Goal: Transaction & Acquisition: Obtain resource

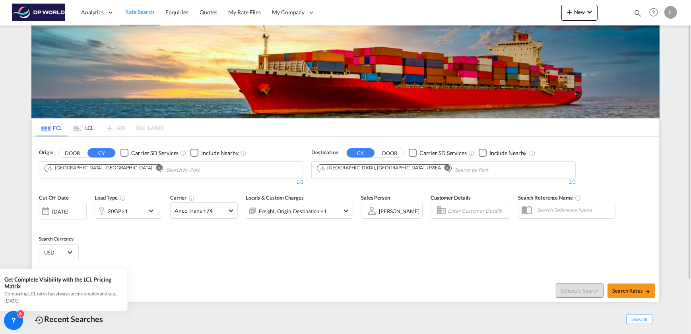
scroll to position [64, 0]
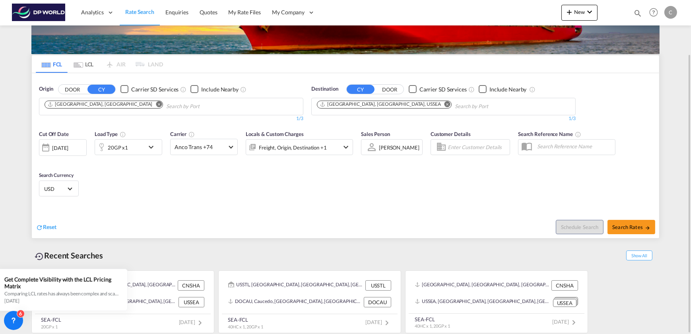
click at [156, 104] on md-icon "Remove" at bounding box center [159, 104] width 6 height 6
click at [444, 102] on md-icon "Remove" at bounding box center [447, 104] width 6 height 6
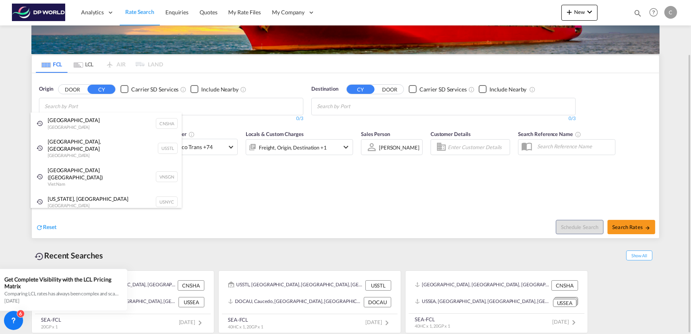
type input "t"
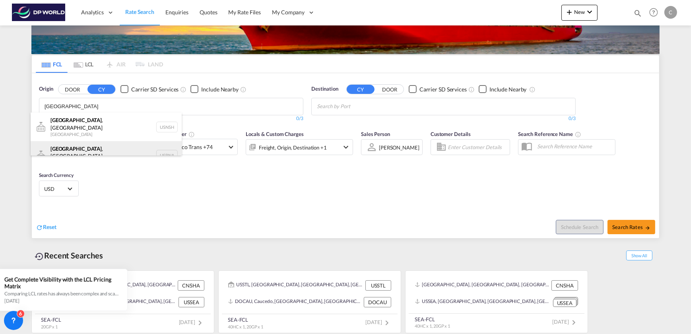
type input "[GEOGRAPHIC_DATA]"
click at [94, 149] on div "[GEOGRAPHIC_DATA] , [GEOGRAPHIC_DATA] [GEOGRAPHIC_DATA] USBNA" at bounding box center [106, 155] width 151 height 29
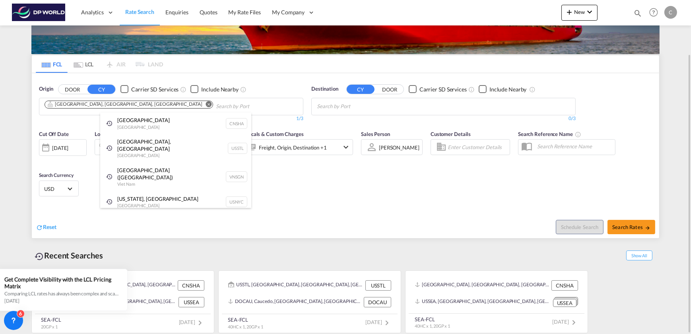
drag, startPoint x: 361, startPoint y: 204, endPoint x: 359, endPoint y: 168, distance: 35.5
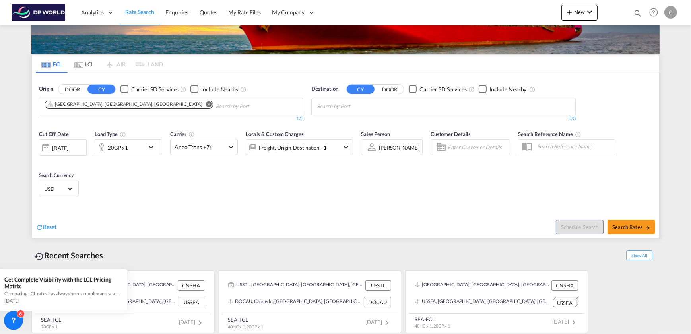
click at [334, 106] on body "Analytics Dashboard Rate Search Enquiries Quotes My Rate Files My Company" at bounding box center [345, 167] width 691 height 334
type input "posor"
click at [330, 125] on div "[PERSON_NAME] [GEOGRAPHIC_DATA] ECPSJ" at bounding box center [378, 125] width 151 height 24
click at [132, 146] on div "20GP x1" at bounding box center [119, 147] width 49 height 16
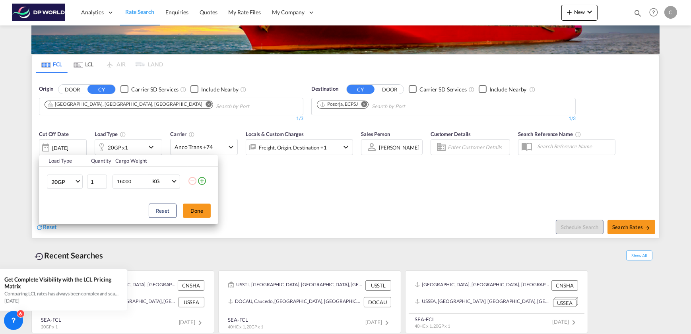
click at [204, 179] on md-icon "icon-plus-circle-outline" at bounding box center [202, 181] width 10 height 10
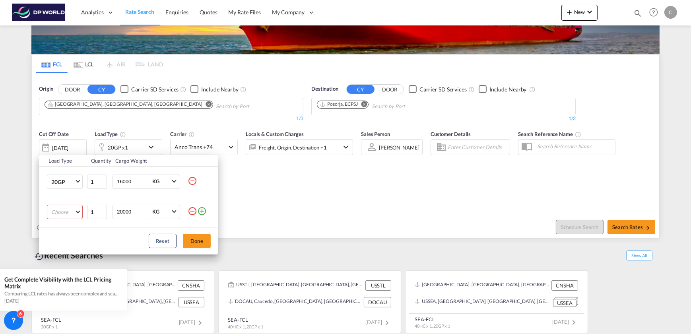
click at [67, 211] on md-select "Choose 20GP 40GP 40HC 45HC 20RE 40RE 40HR 20OT 40OT 20FR 40FR 40NR 20NR 45S 20T…" at bounding box center [65, 212] width 36 height 14
click at [58, 250] on div "40HC" at bounding box center [58, 249] width 14 height 7
click at [198, 238] on button "Done" at bounding box center [197, 241] width 28 height 14
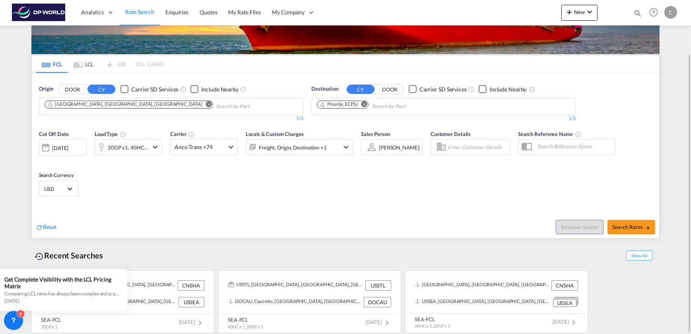
click at [60, 147] on div "[DATE]" at bounding box center [60, 147] width 16 height 7
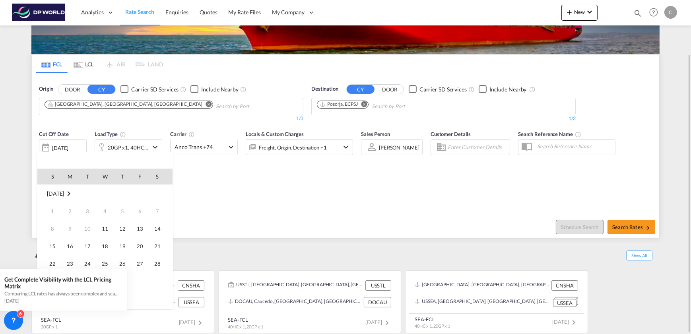
scroll to position [316, 0]
click at [58, 190] on span "[DATE]" at bounding box center [55, 193] width 17 height 7
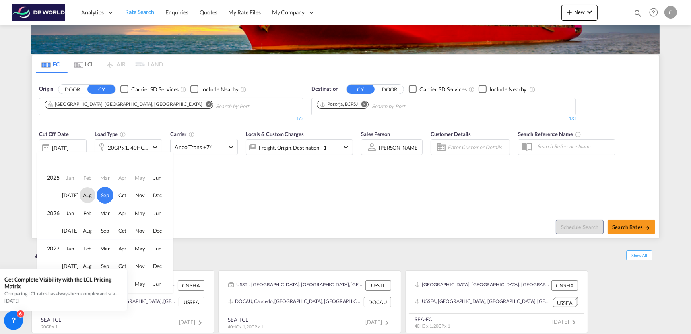
click at [89, 192] on span "Aug" at bounding box center [88, 195] width 16 height 16
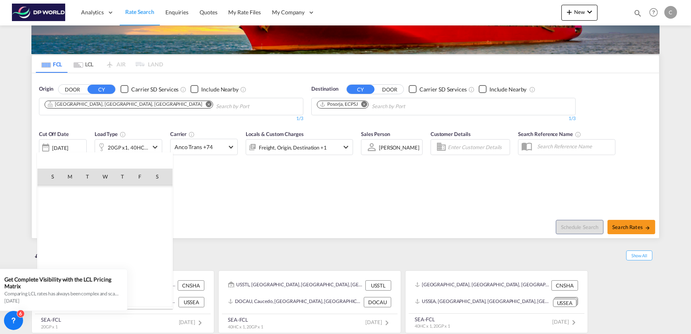
scroll to position [211, 0]
click at [243, 192] on div at bounding box center [345, 167] width 691 height 334
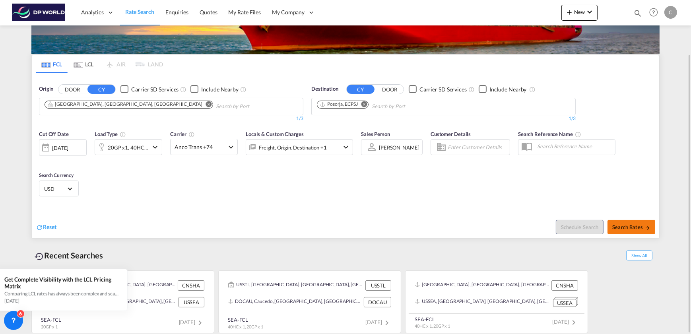
click at [633, 223] on button "Search Rates" at bounding box center [631, 227] width 48 height 14
type input "USBNA to ECPSJ / [DATE]"
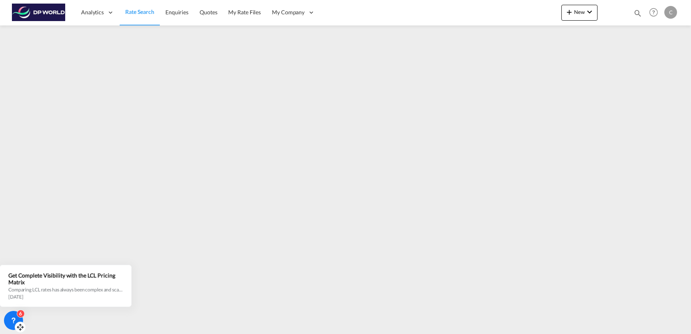
click at [17, 319] on icon at bounding box center [14, 320] width 8 height 8
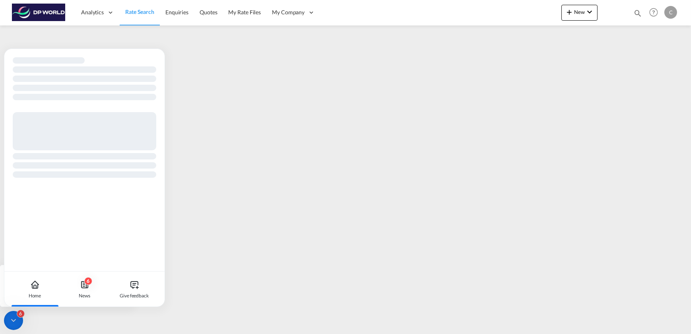
click at [10, 316] on div at bounding box center [14, 320] width 8 height 8
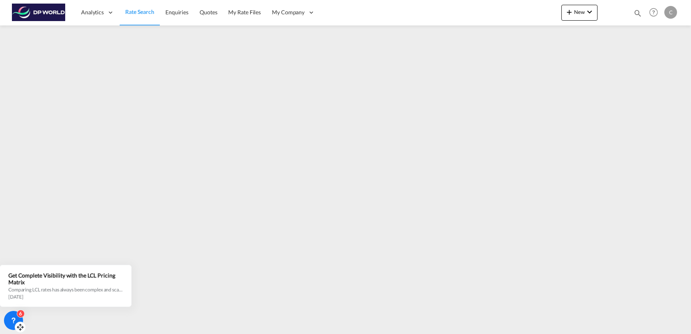
click at [12, 317] on icon at bounding box center [14, 320] width 8 height 8
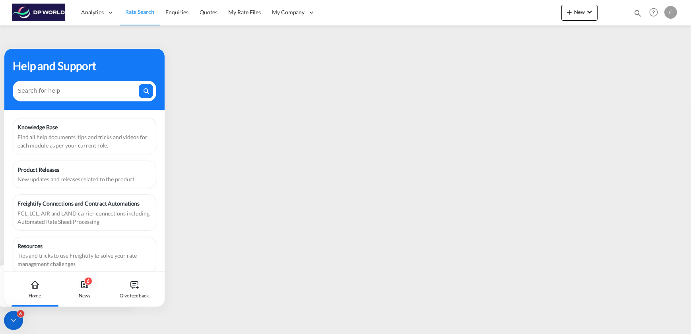
click at [15, 318] on icon at bounding box center [14, 320] width 8 height 8
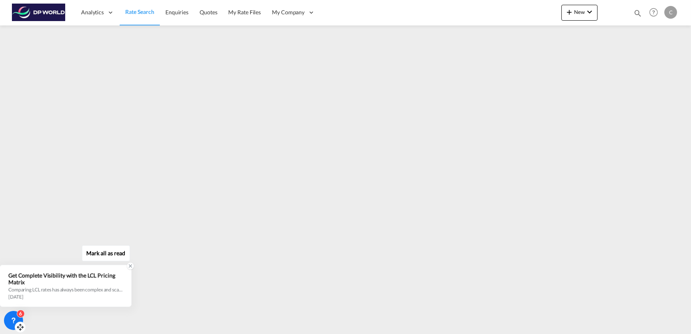
click at [131, 268] on icon at bounding box center [131, 266] width 6 height 6
